Goal: Information Seeking & Learning: Learn about a topic

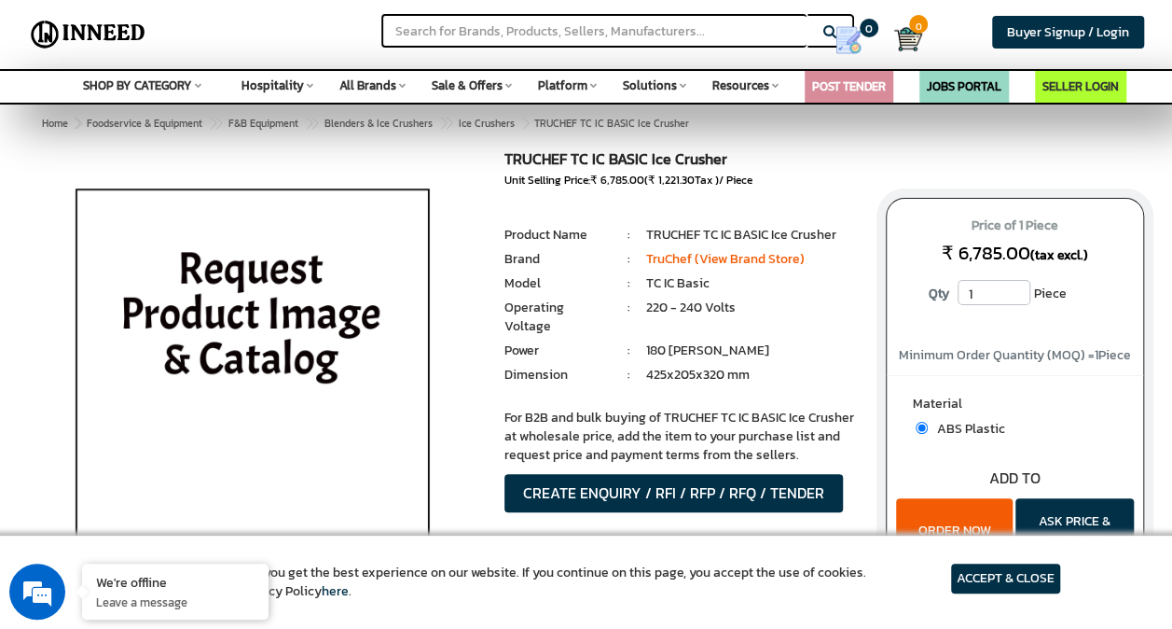
scroll to position [3, 0]
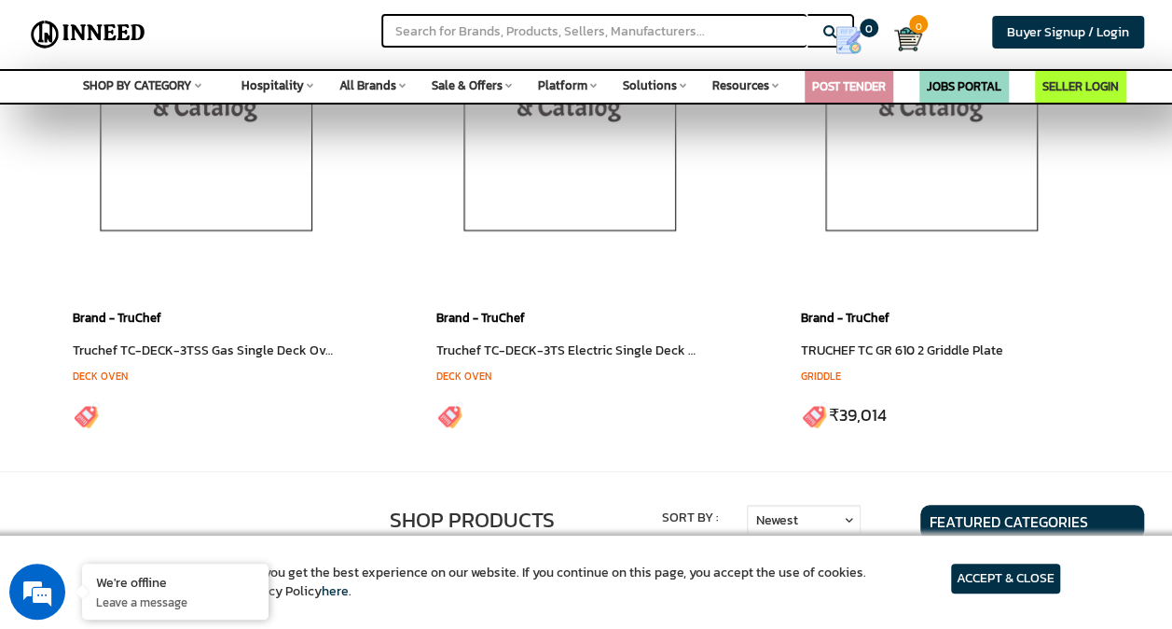
scroll to position [373, 0]
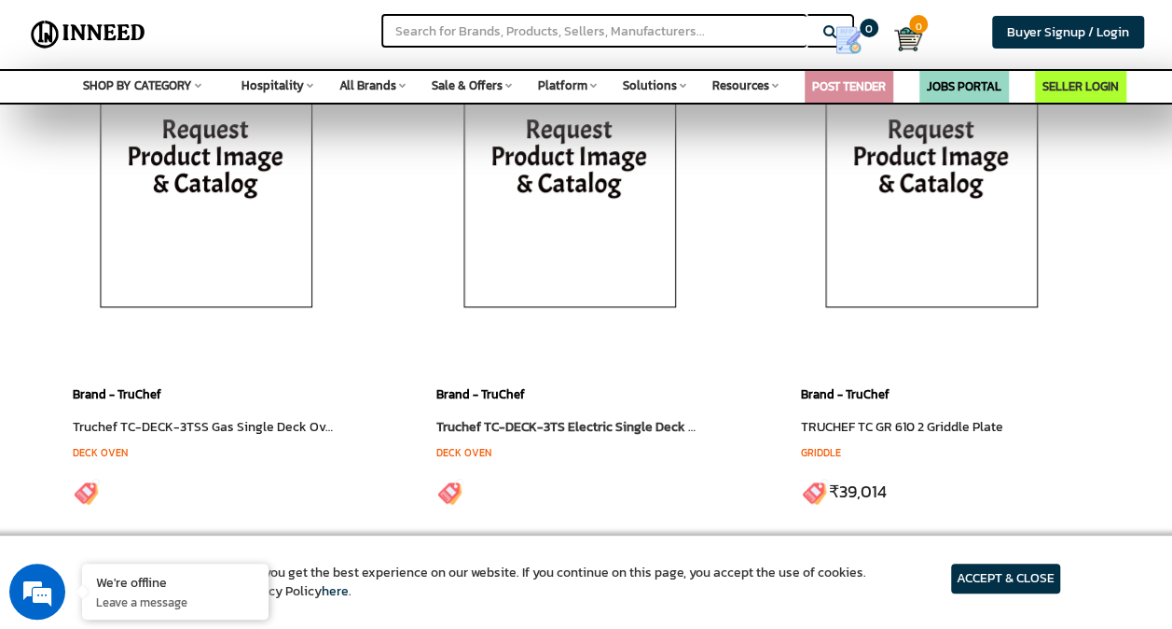
click at [506, 420] on link "Truchef TC-DECK-3TS Electric Single Deck Oven With Fabricated Stand" at bounding box center [643, 427] width 414 height 20
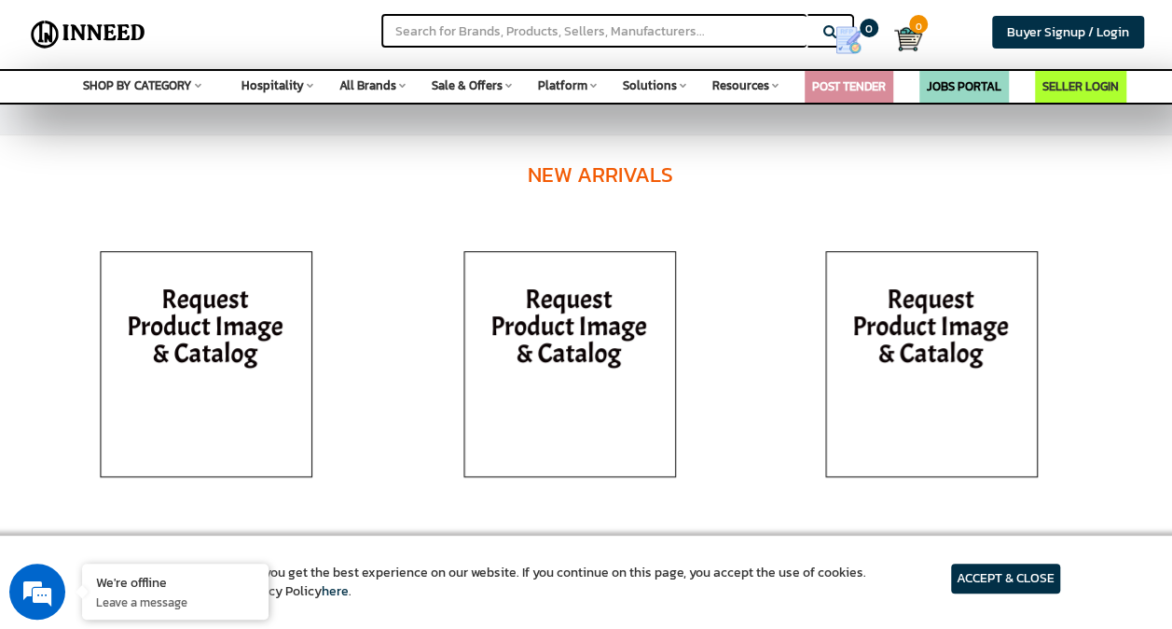
scroll to position [280, 0]
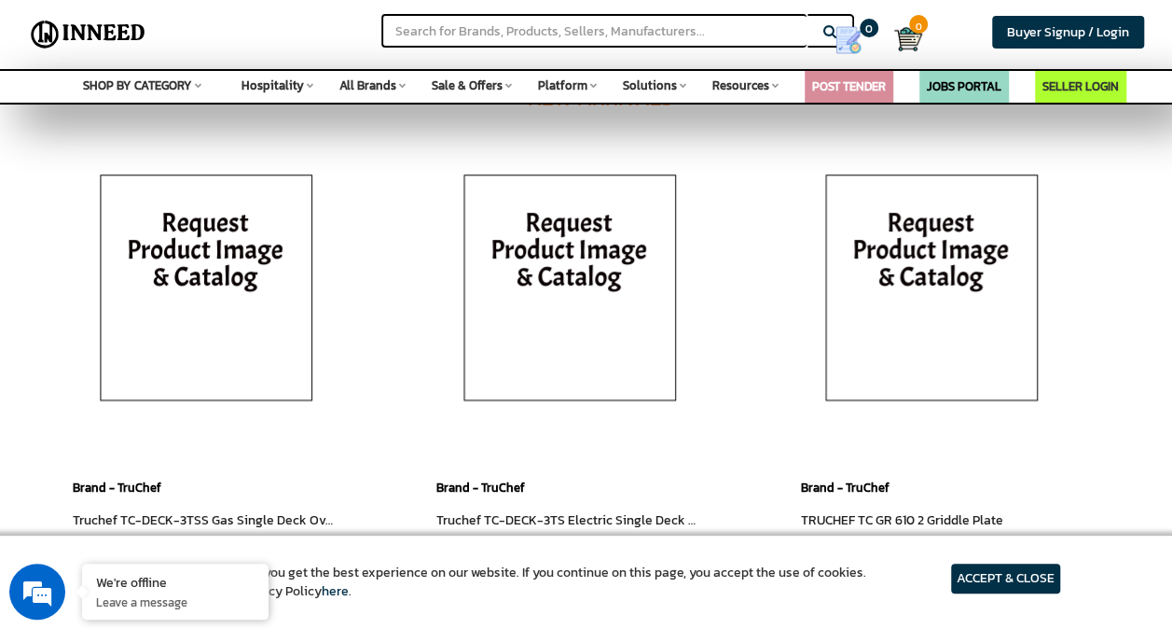
click at [990, 571] on article "ACCEPT & CLOSE" at bounding box center [1005, 578] width 109 height 30
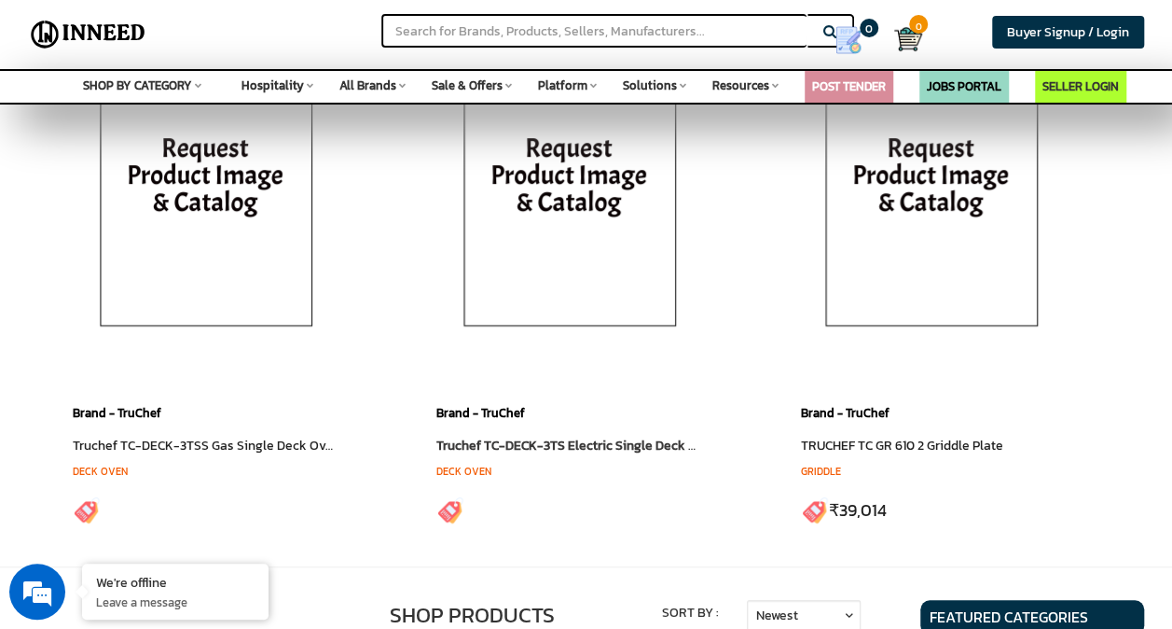
scroll to position [466, 0]
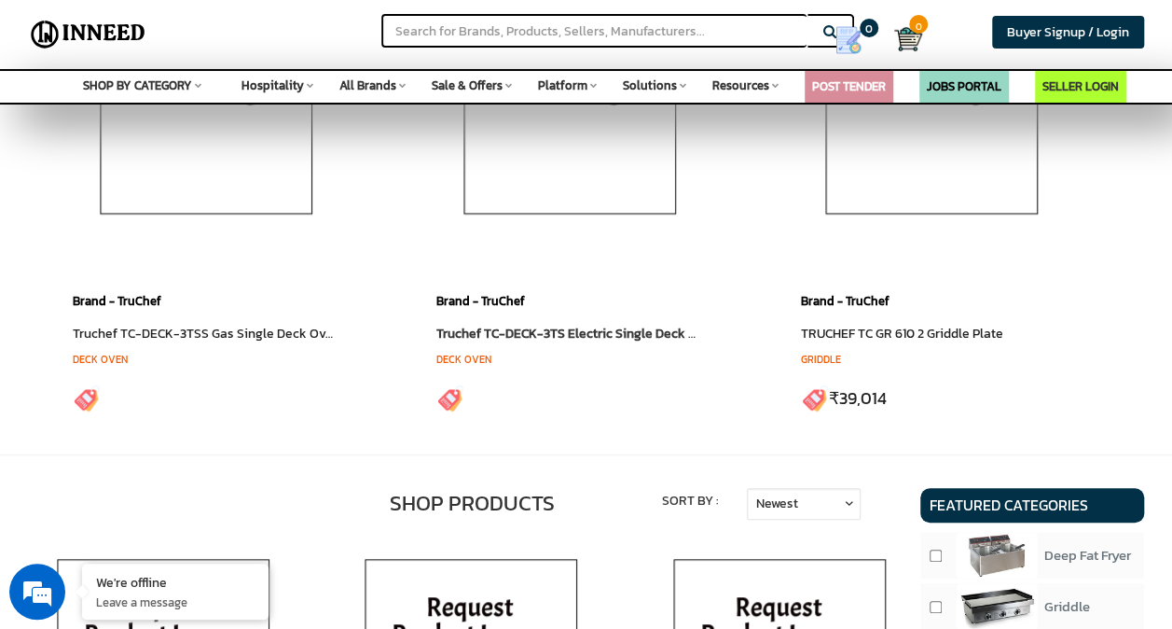
click at [461, 357] on link "Deck Oven" at bounding box center [463, 359] width 55 height 15
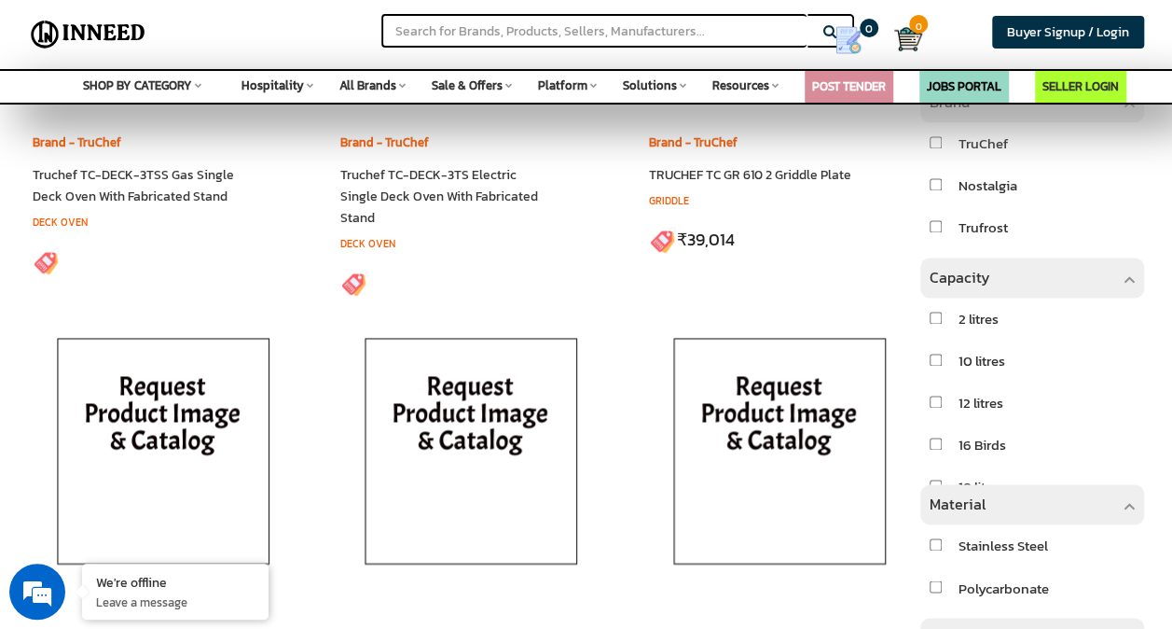
scroll to position [0, 0]
